Goal: Task Accomplishment & Management: Use online tool/utility

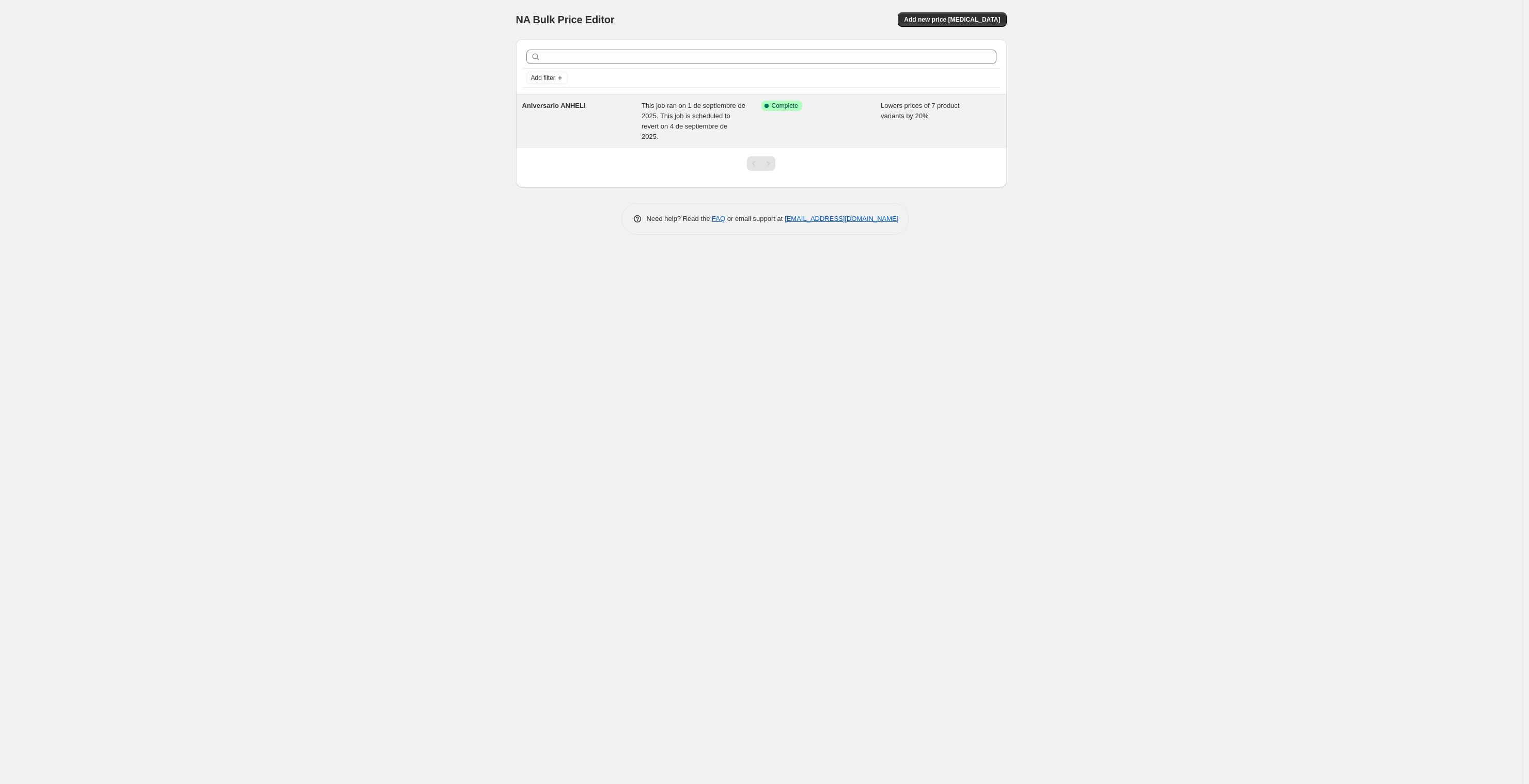
click at [696, 117] on span "This job ran on 1 de septiembre de 2025. This job is scheduled to revert on 4 d…" at bounding box center [694, 121] width 104 height 39
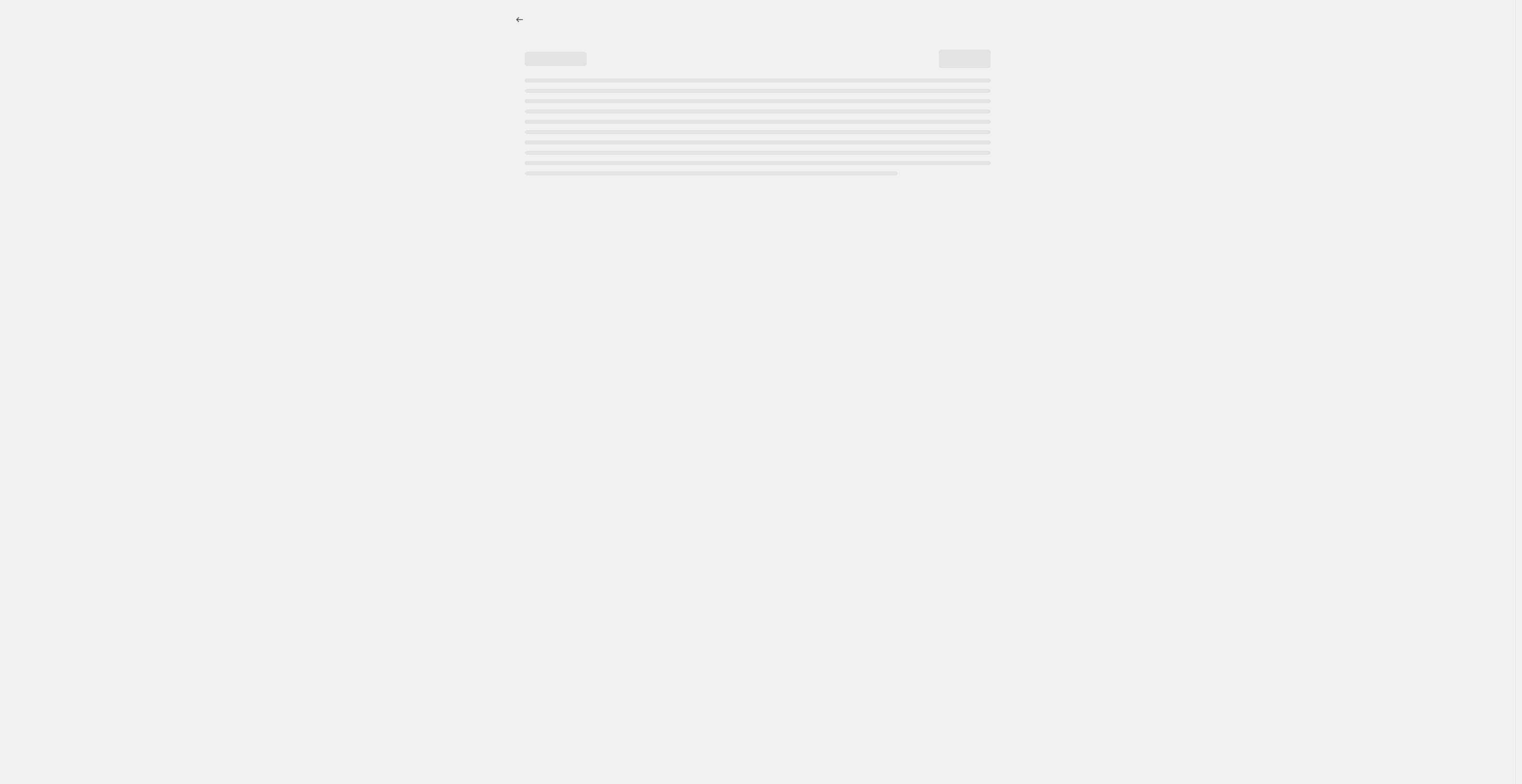
select select "percentage"
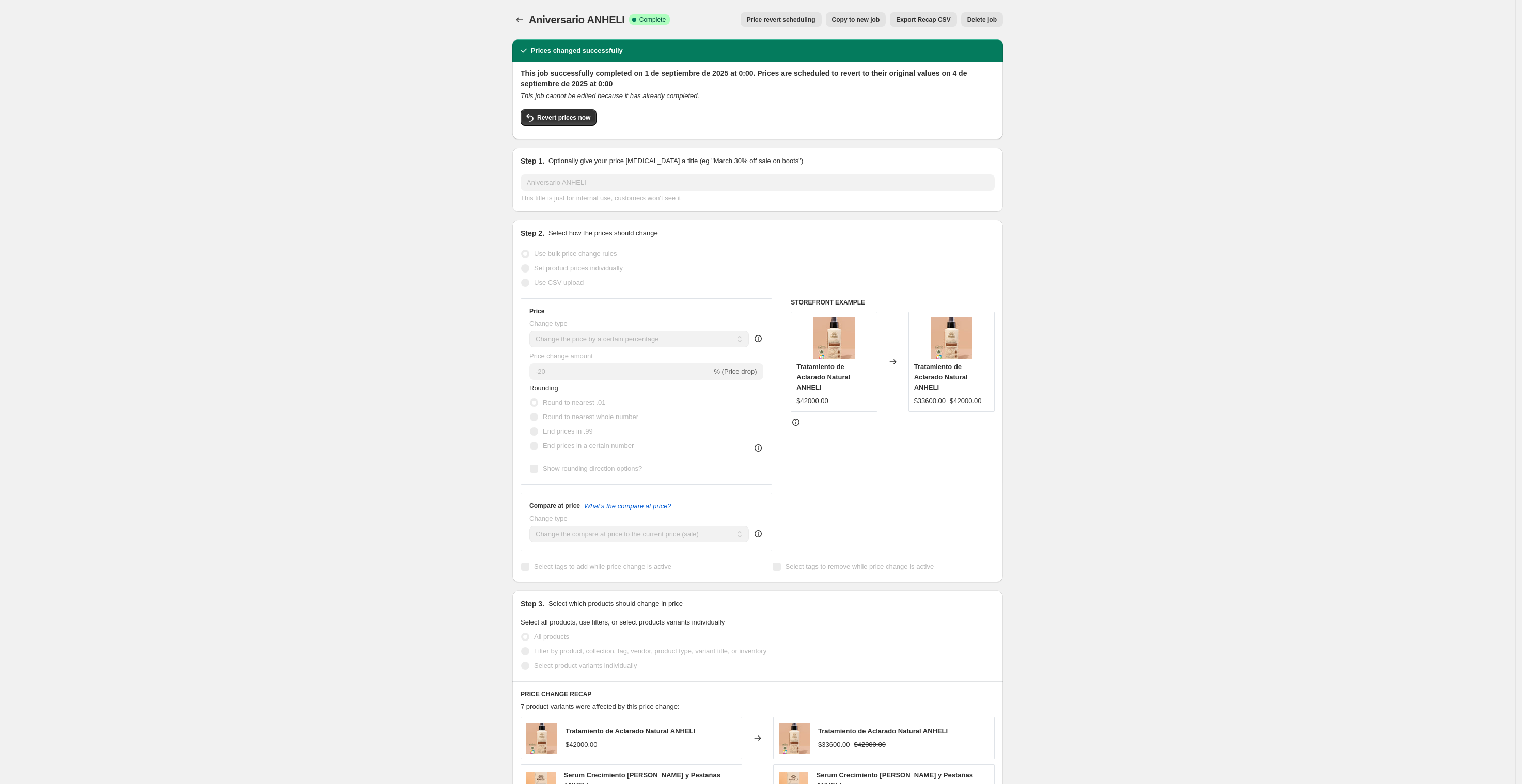
click at [779, 19] on span "Price revert scheduling" at bounding box center [781, 19] width 69 height 8
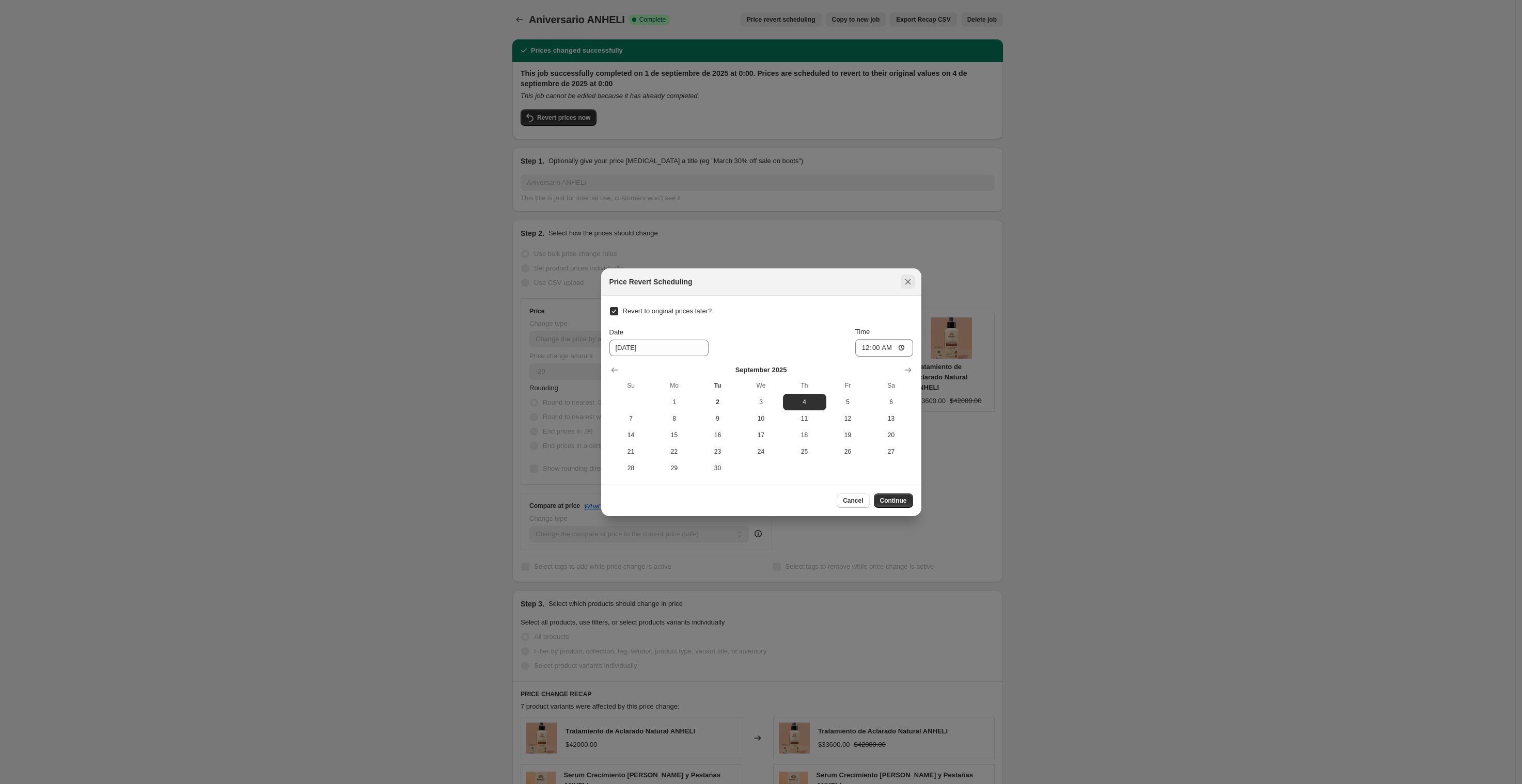
click at [907, 277] on icon "Close" at bounding box center [908, 282] width 11 height 11
